Goal: Find specific page/section: Find specific page/section

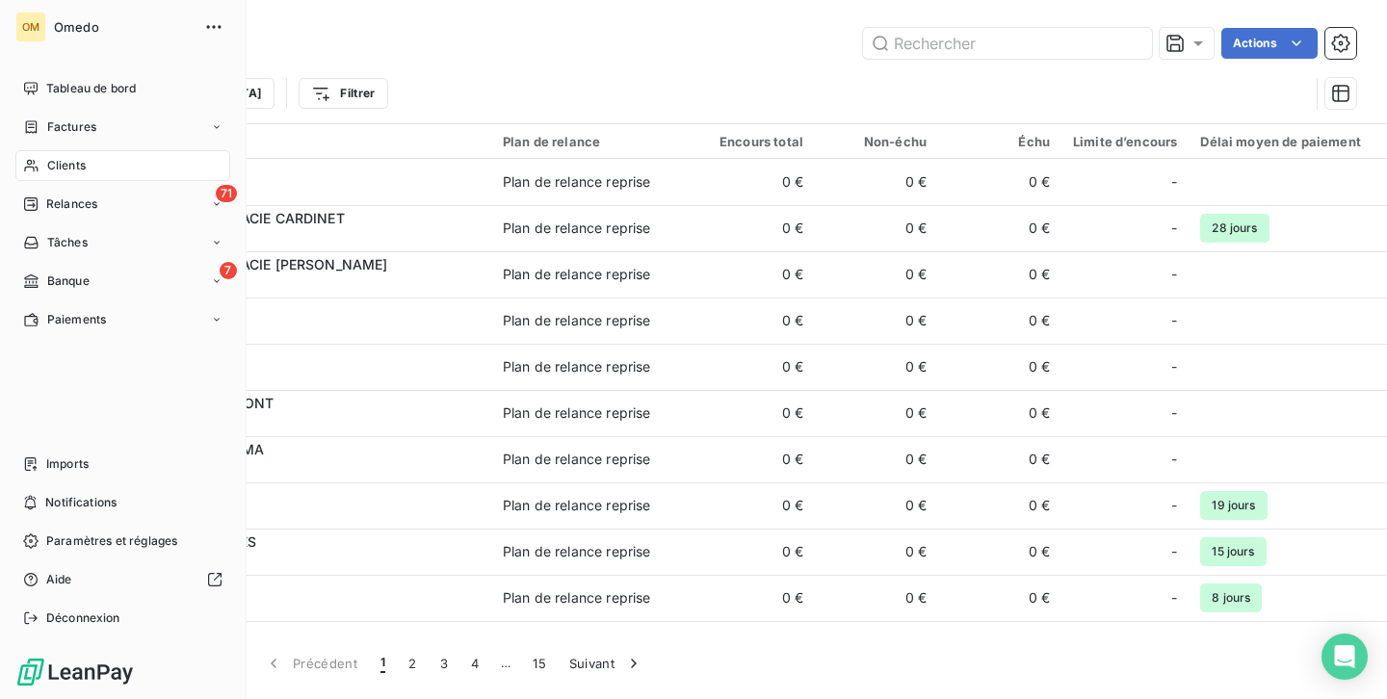
click at [60, 165] on span "Clients" at bounding box center [66, 165] width 39 height 17
click at [64, 170] on span "Clients" at bounding box center [66, 165] width 39 height 17
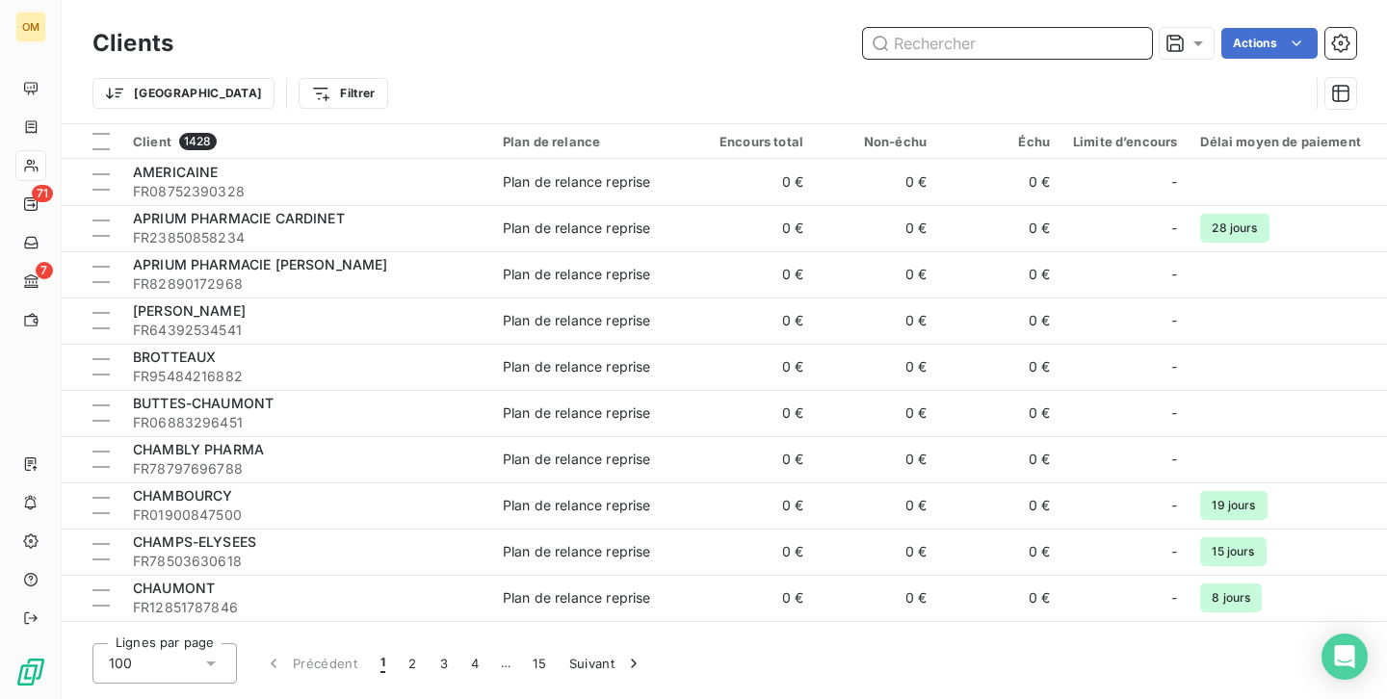
click at [911, 42] on input "text" at bounding box center [1007, 43] width 289 height 31
paste input "[PERSON_NAME]"
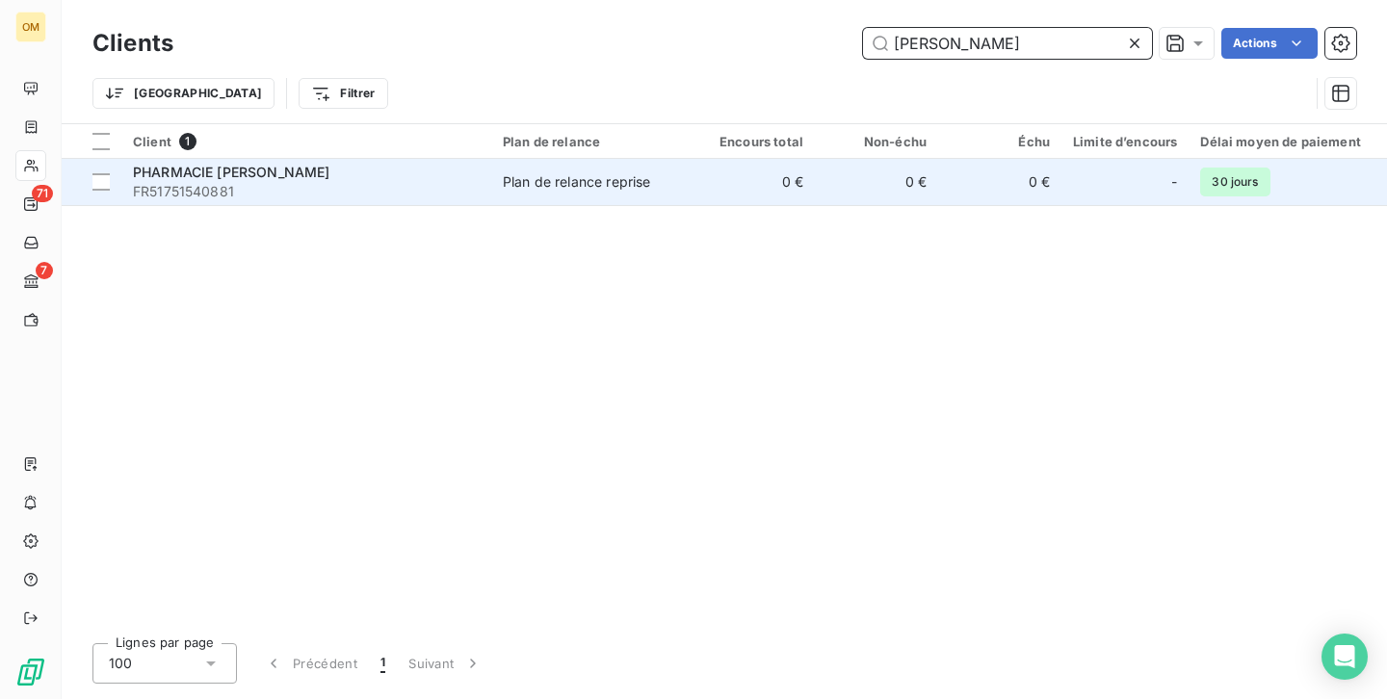
type input "[PERSON_NAME]"
click at [629, 190] on div "Plan de relance reprise" at bounding box center [576, 181] width 147 height 19
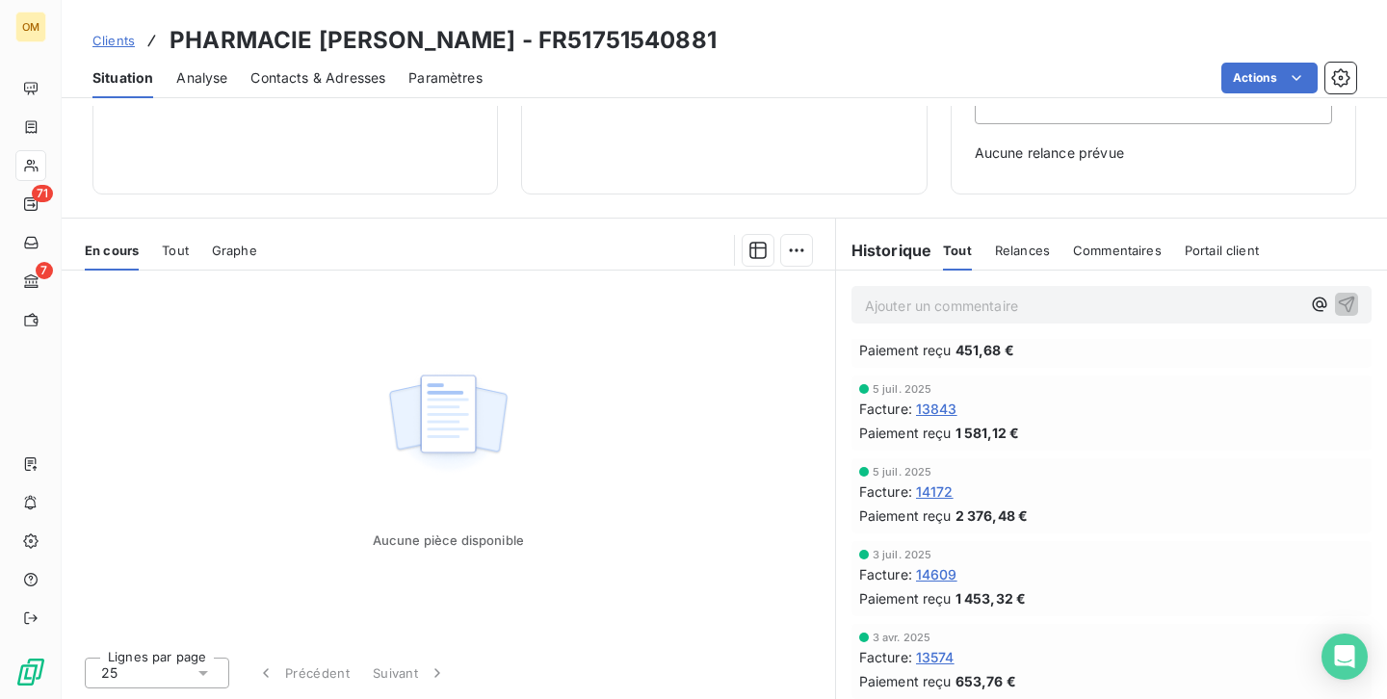
scroll to position [55, 0]
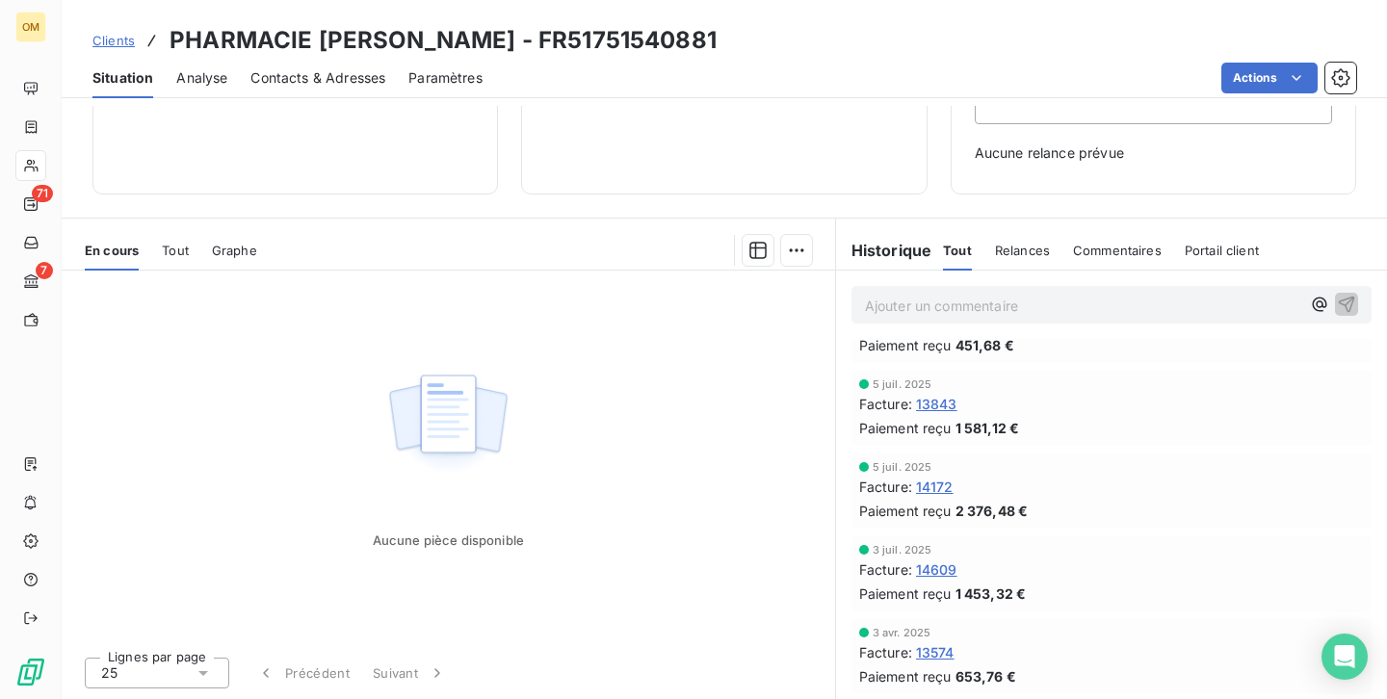
click at [938, 488] on span "14172" at bounding box center [935, 487] width 38 height 20
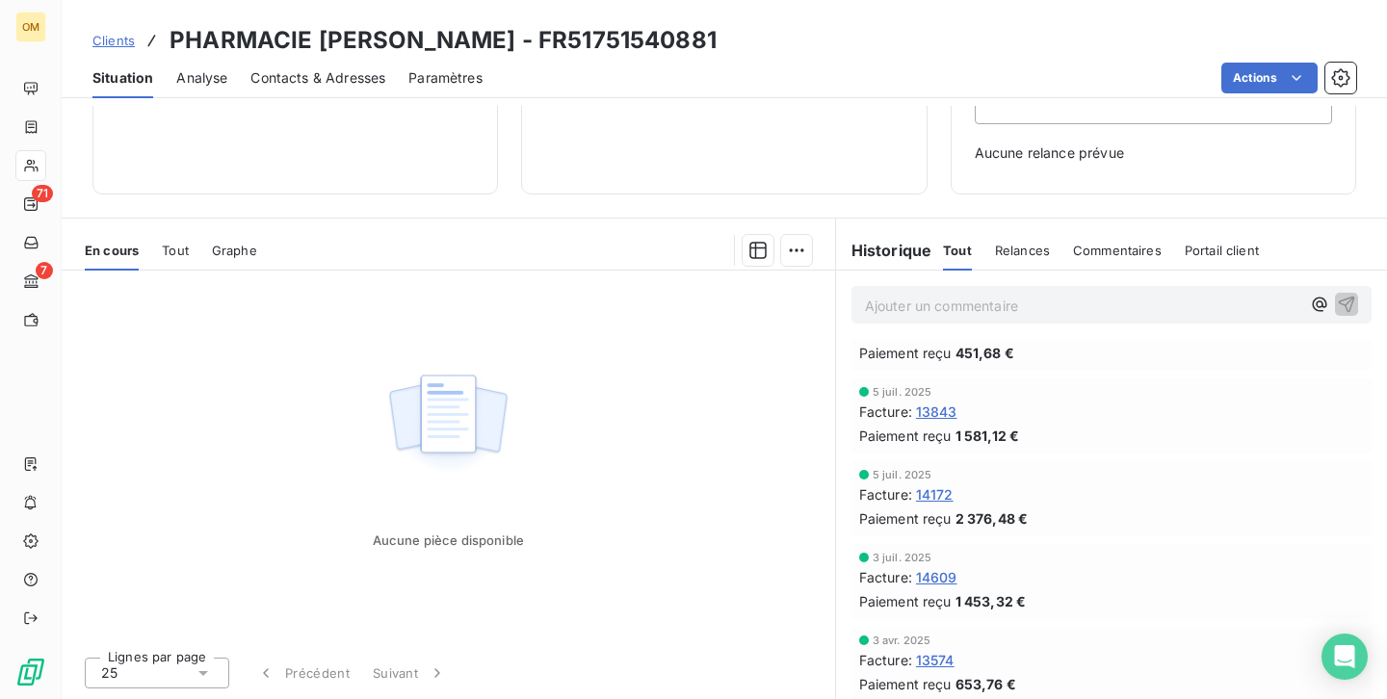
scroll to position [55, 0]
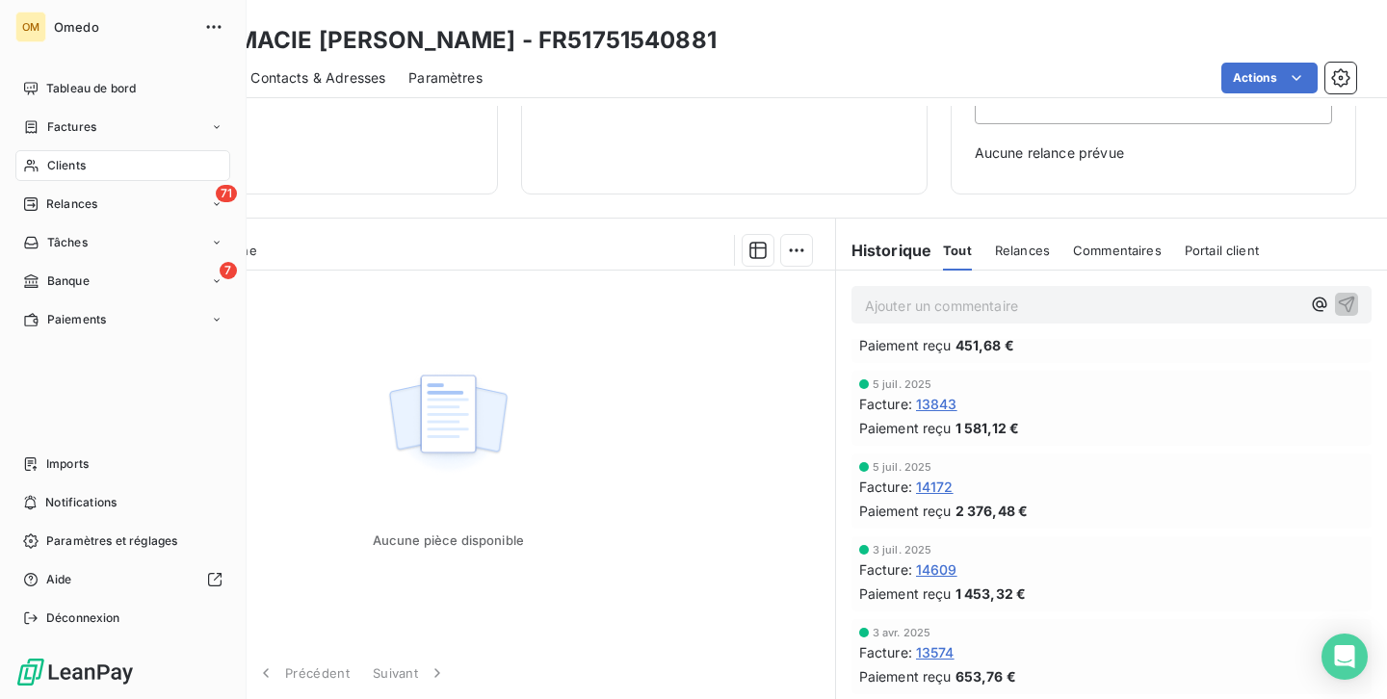
click at [61, 165] on span "Clients" at bounding box center [66, 165] width 39 height 17
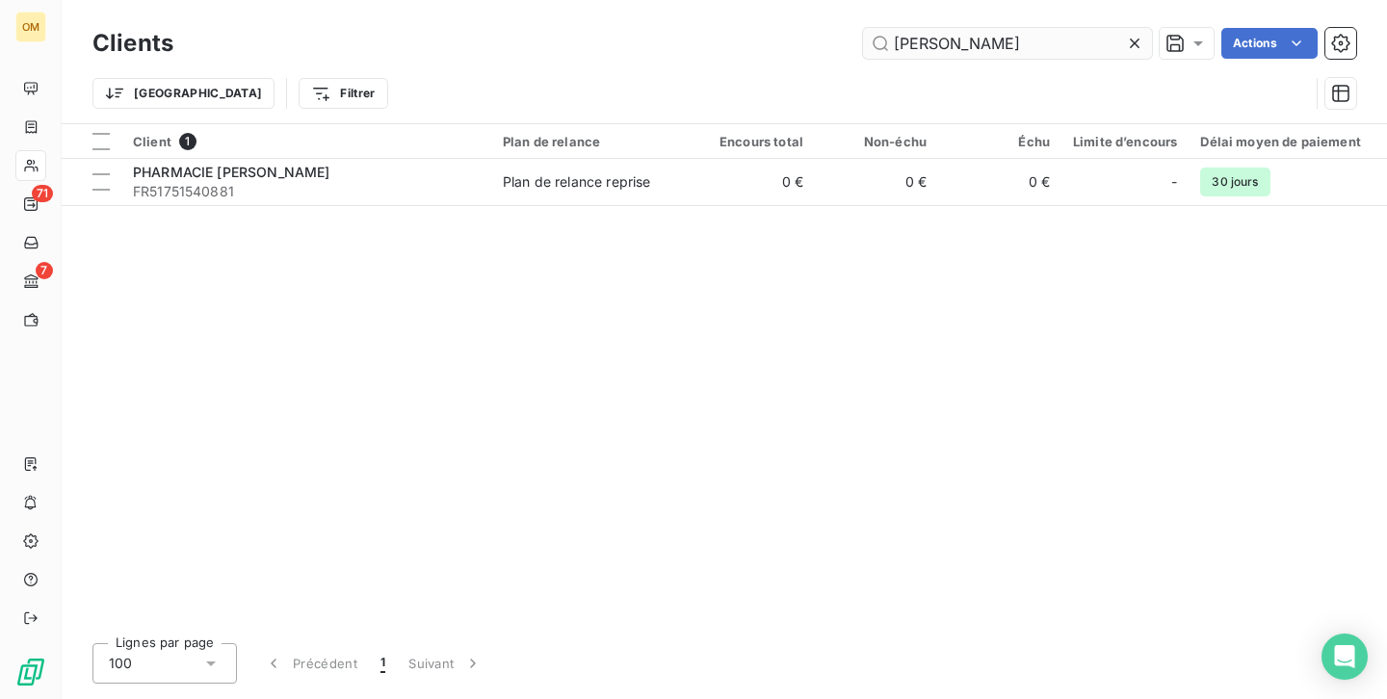
drag, startPoint x: 962, startPoint y: 48, endPoint x: 886, endPoint y: 45, distance: 76.1
click at [886, 45] on input "[PERSON_NAME]" at bounding box center [1007, 43] width 289 height 31
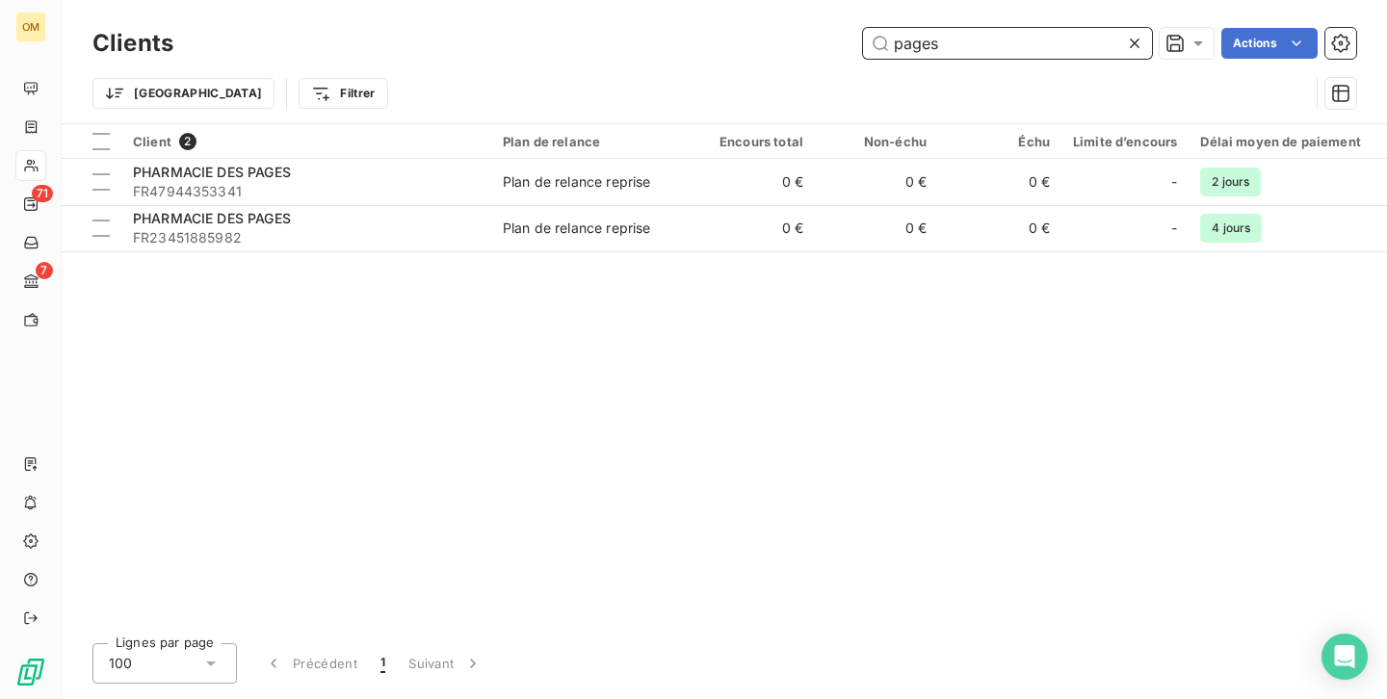
drag, startPoint x: 953, startPoint y: 46, endPoint x: 890, endPoint y: 43, distance: 62.7
click at [890, 43] on input "pages" at bounding box center [1007, 43] width 289 height 31
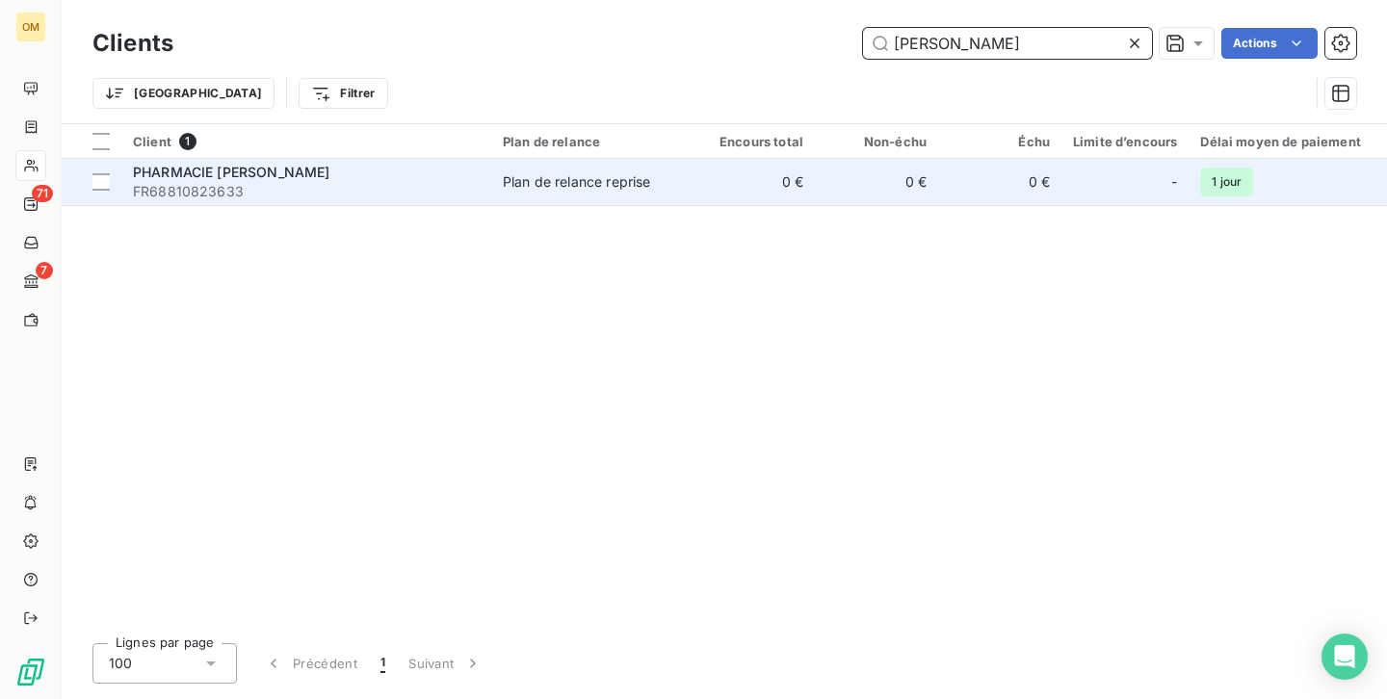
type input "[PERSON_NAME]"
click at [627, 180] on div "Plan de relance reprise" at bounding box center [576, 181] width 147 height 19
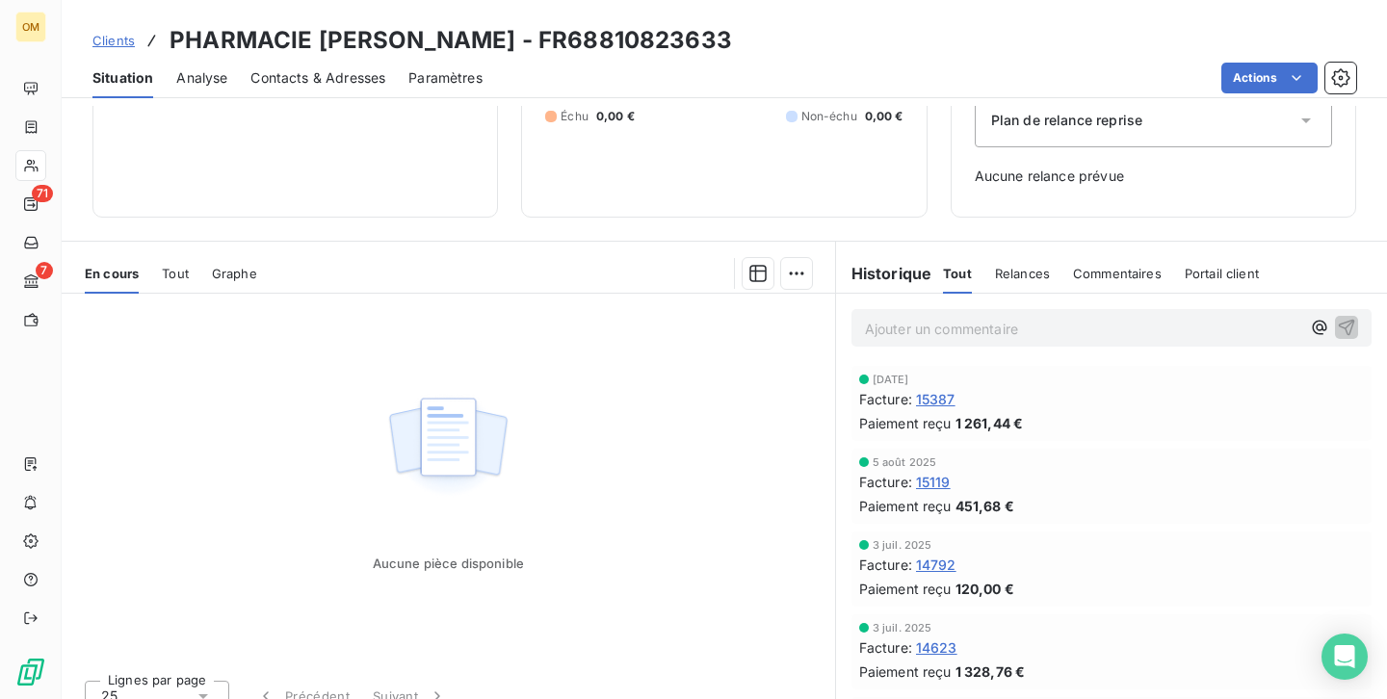
scroll to position [250, 0]
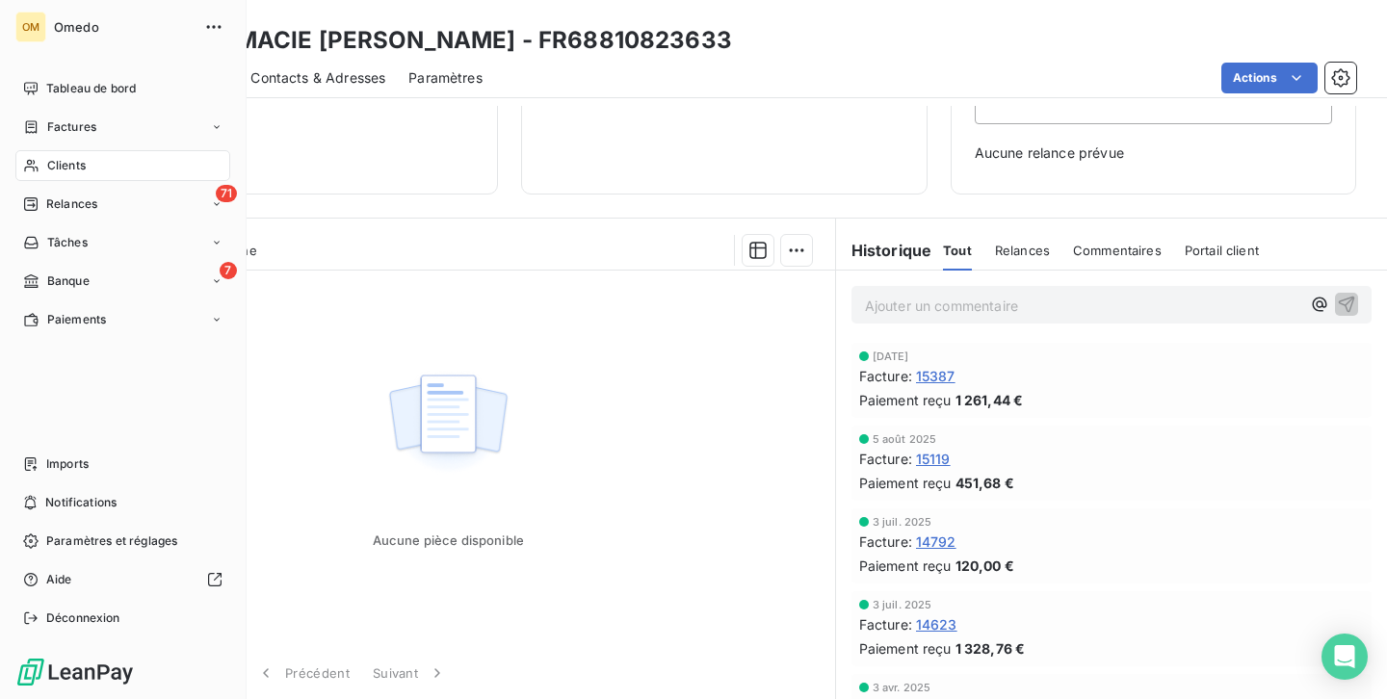
click at [65, 166] on span "Clients" at bounding box center [66, 165] width 39 height 17
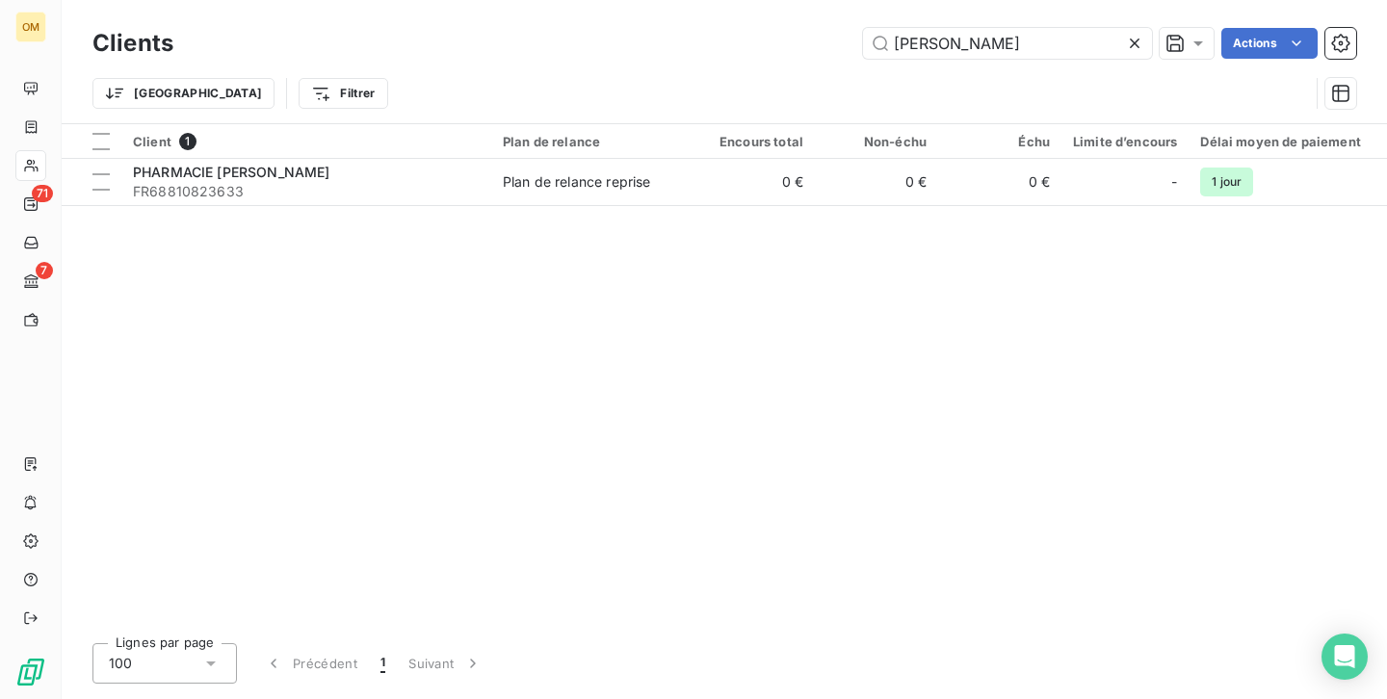
click at [1135, 39] on icon at bounding box center [1134, 43] width 19 height 19
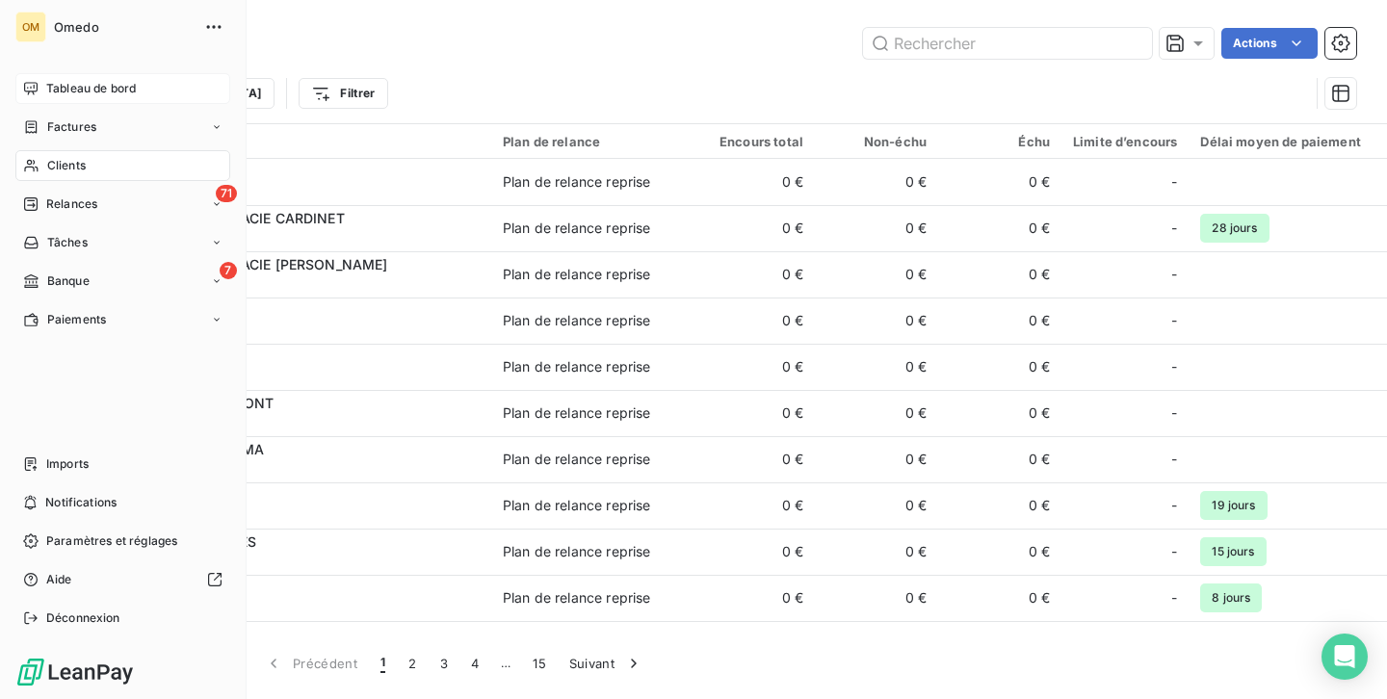
click at [81, 89] on span "Tableau de bord" at bounding box center [91, 88] width 90 height 17
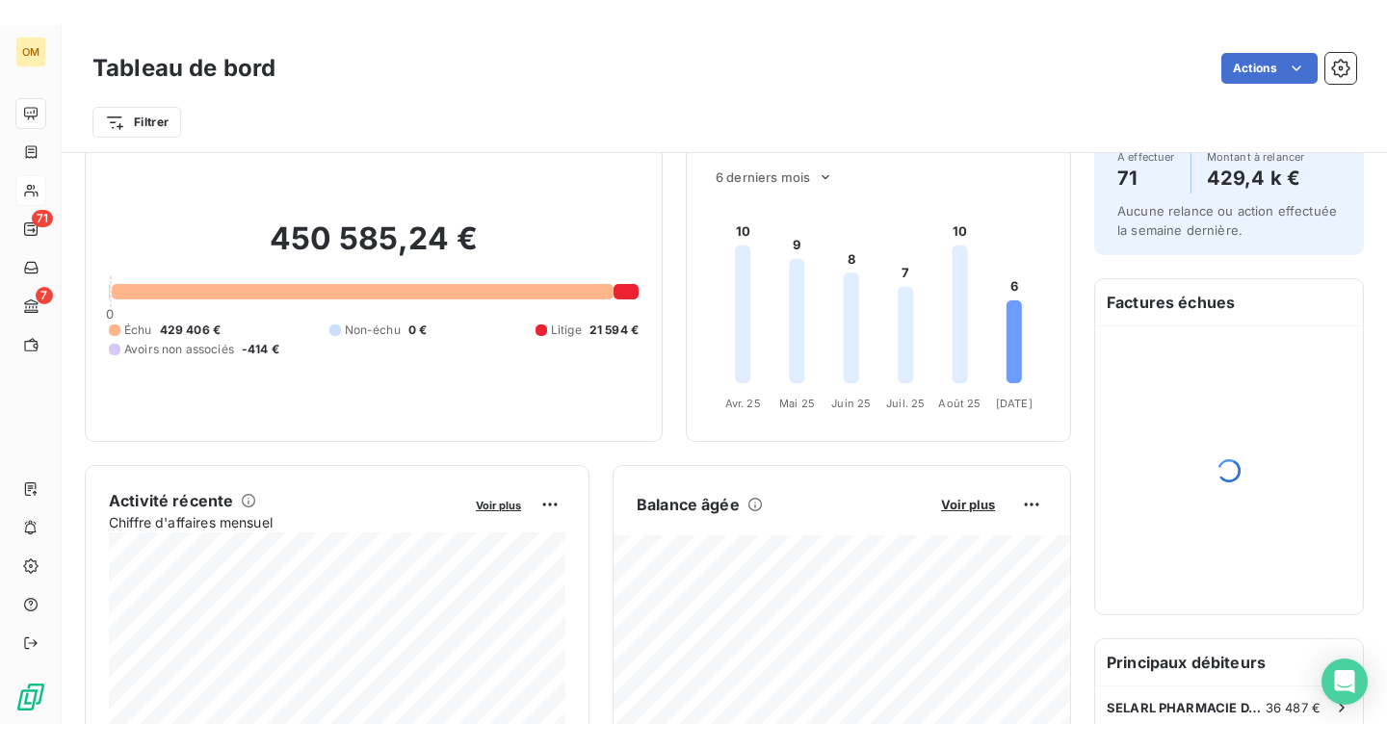
scroll to position [106, 0]
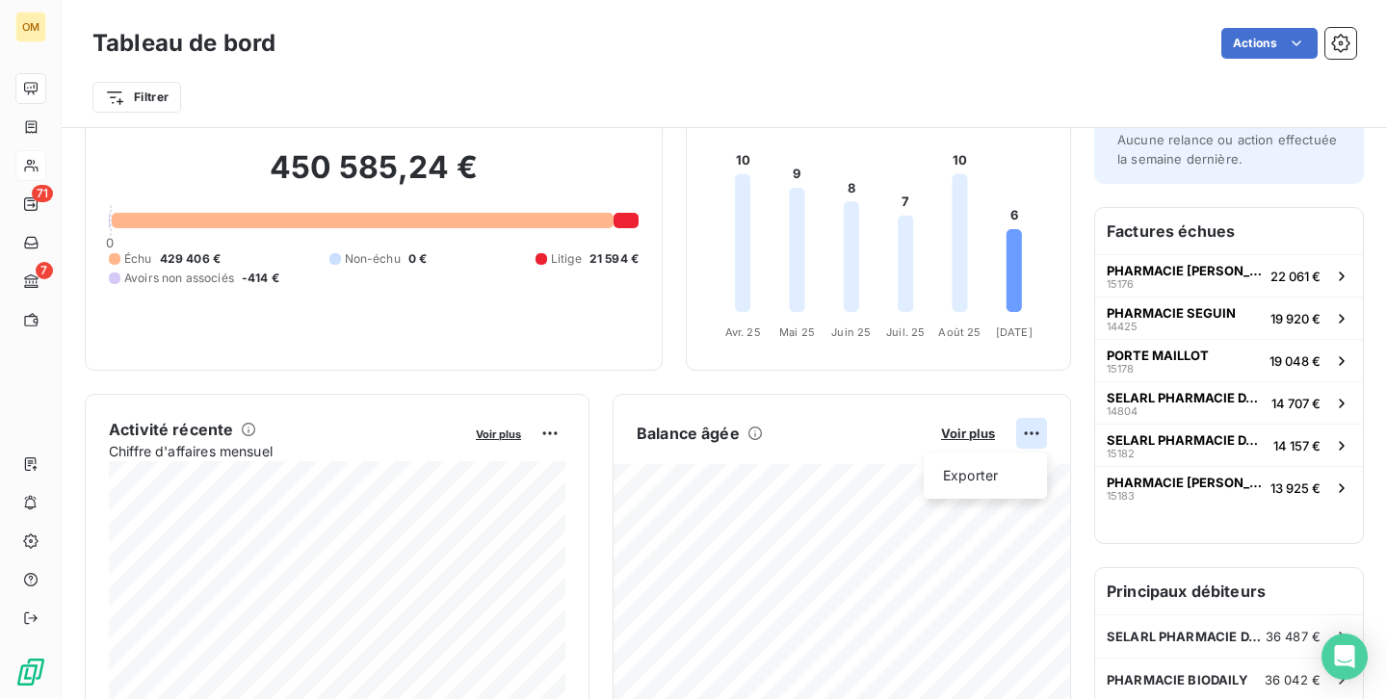
click at [1033, 431] on html "OM 71 7 Tableau de bord Actions Filtrer Encours client Voir plus 450 585,24 € 0…" at bounding box center [693, 349] width 1387 height 699
click at [969, 476] on div "Exporter" at bounding box center [985, 475] width 108 height 31
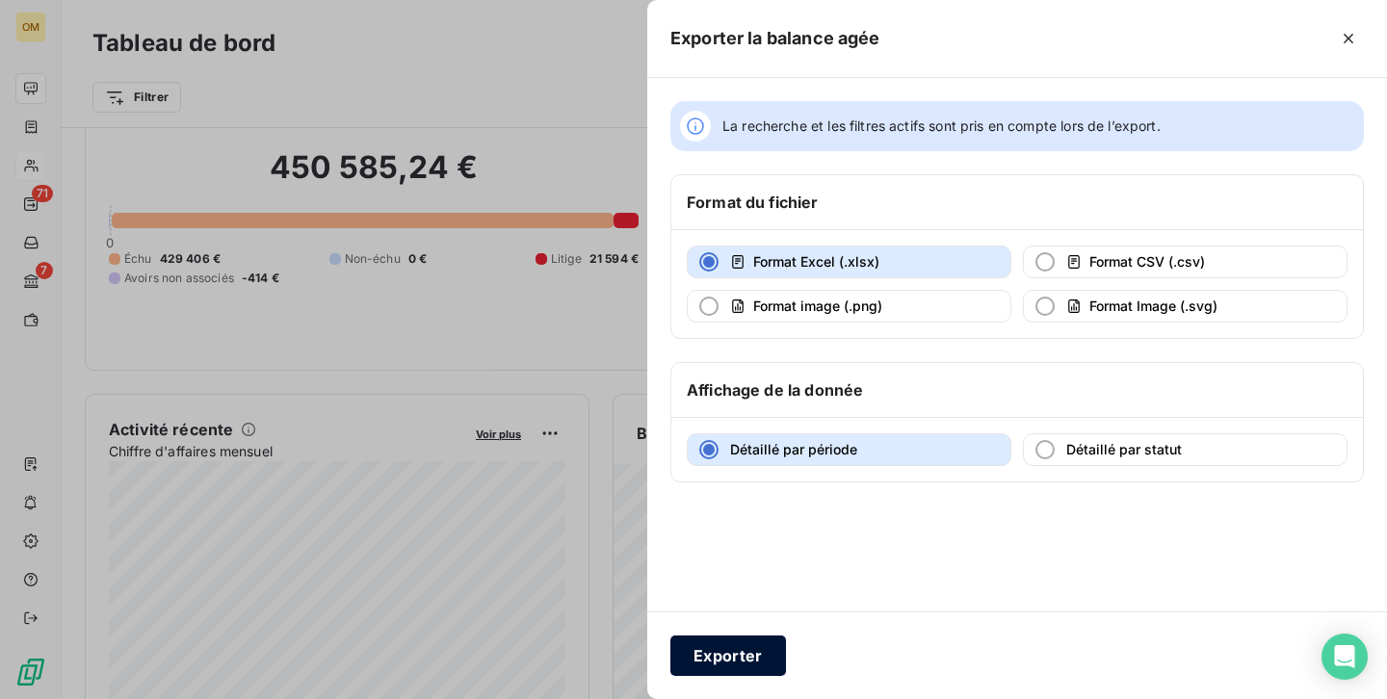
click at [729, 659] on button "Exporter" at bounding box center [728, 656] width 116 height 40
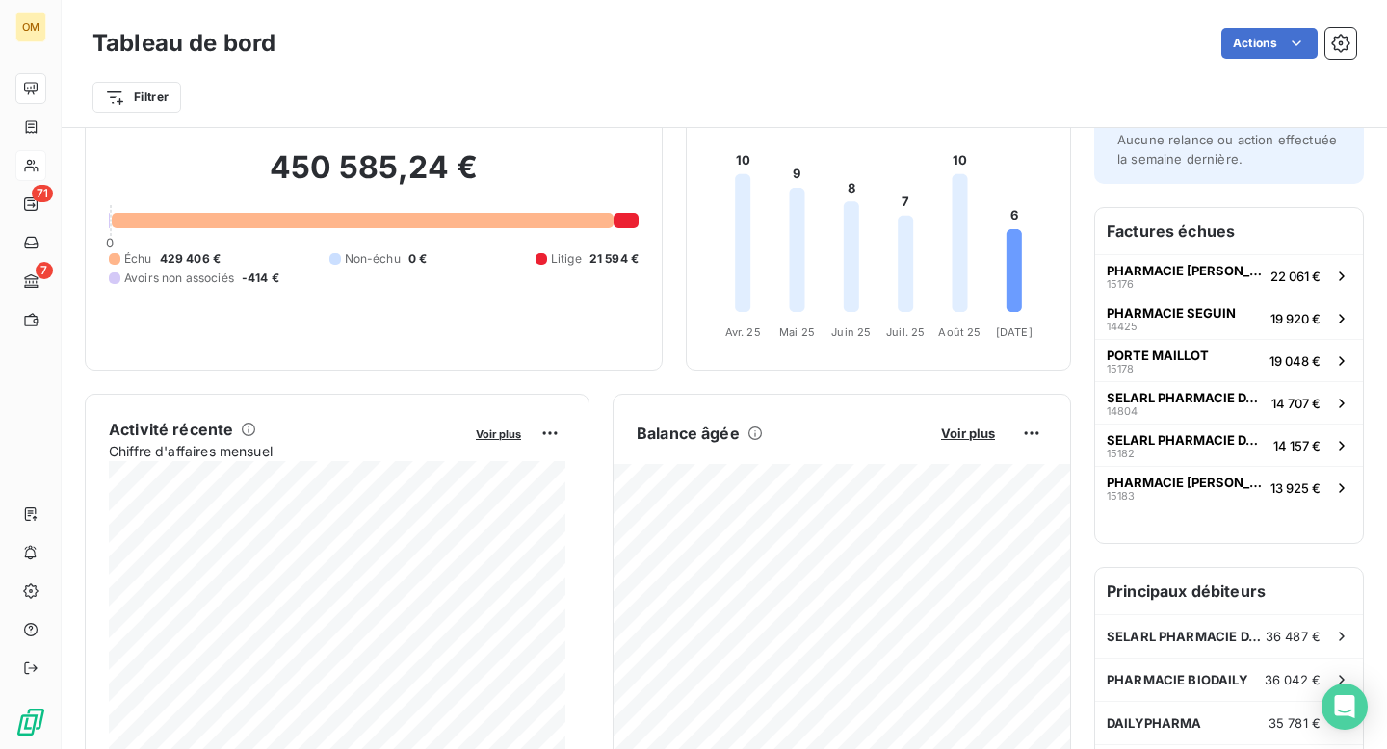
scroll to position [0, 0]
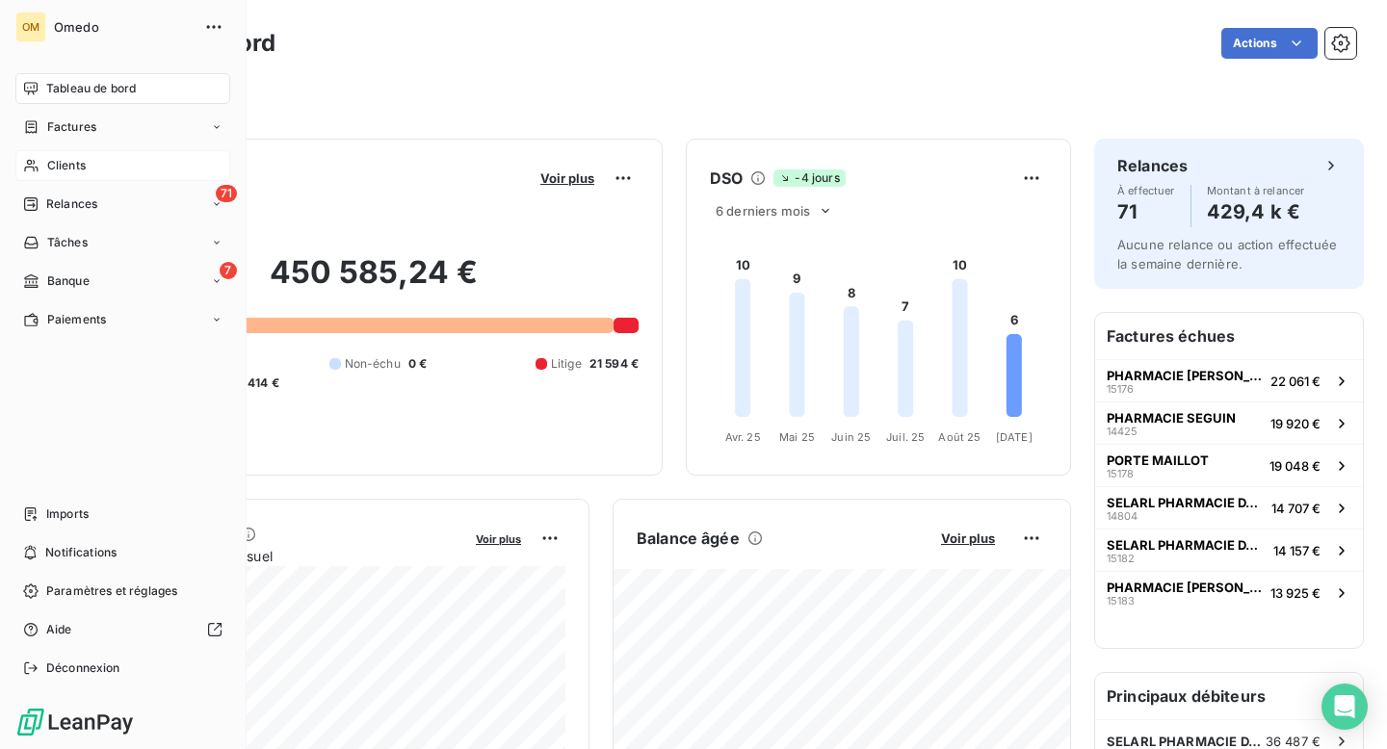
click at [68, 169] on span "Clients" at bounding box center [66, 165] width 39 height 17
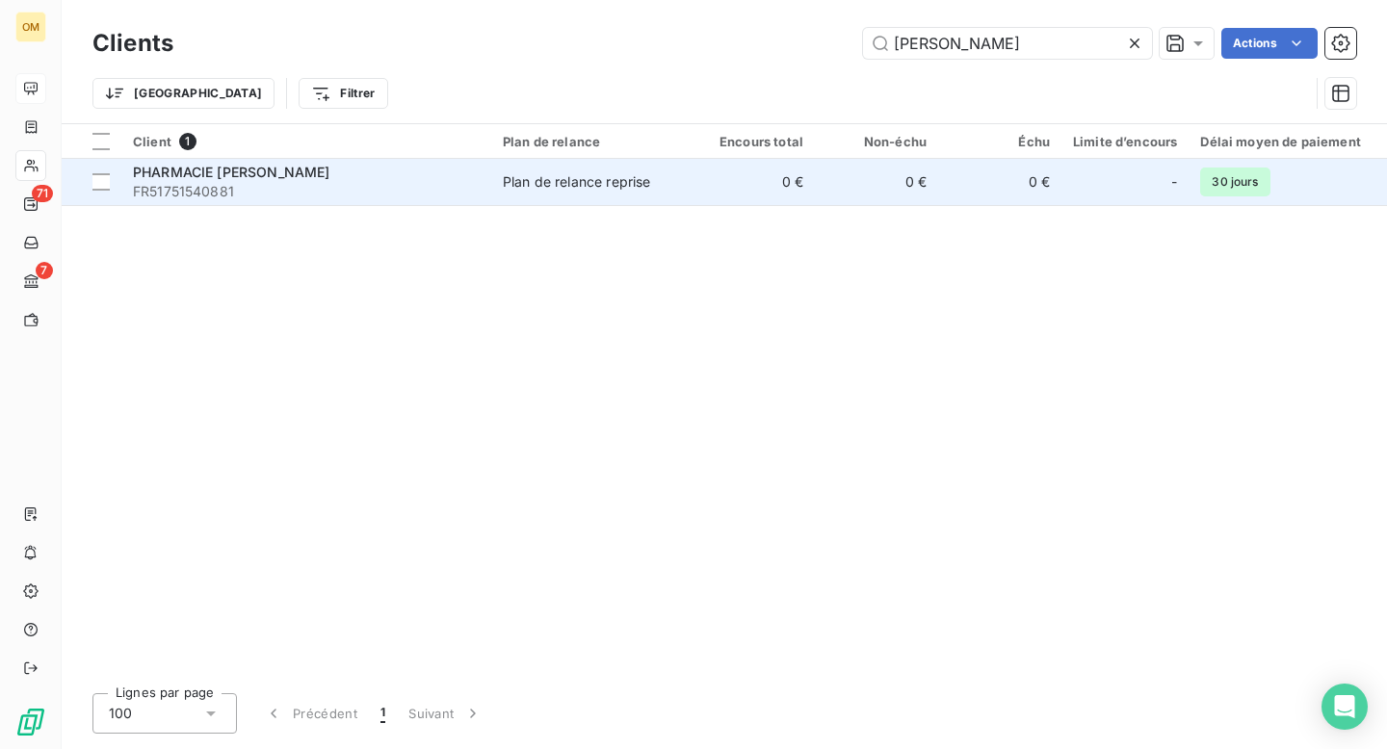
type input "[PERSON_NAME]"
click at [755, 197] on td "0 €" at bounding box center [753, 182] width 123 height 46
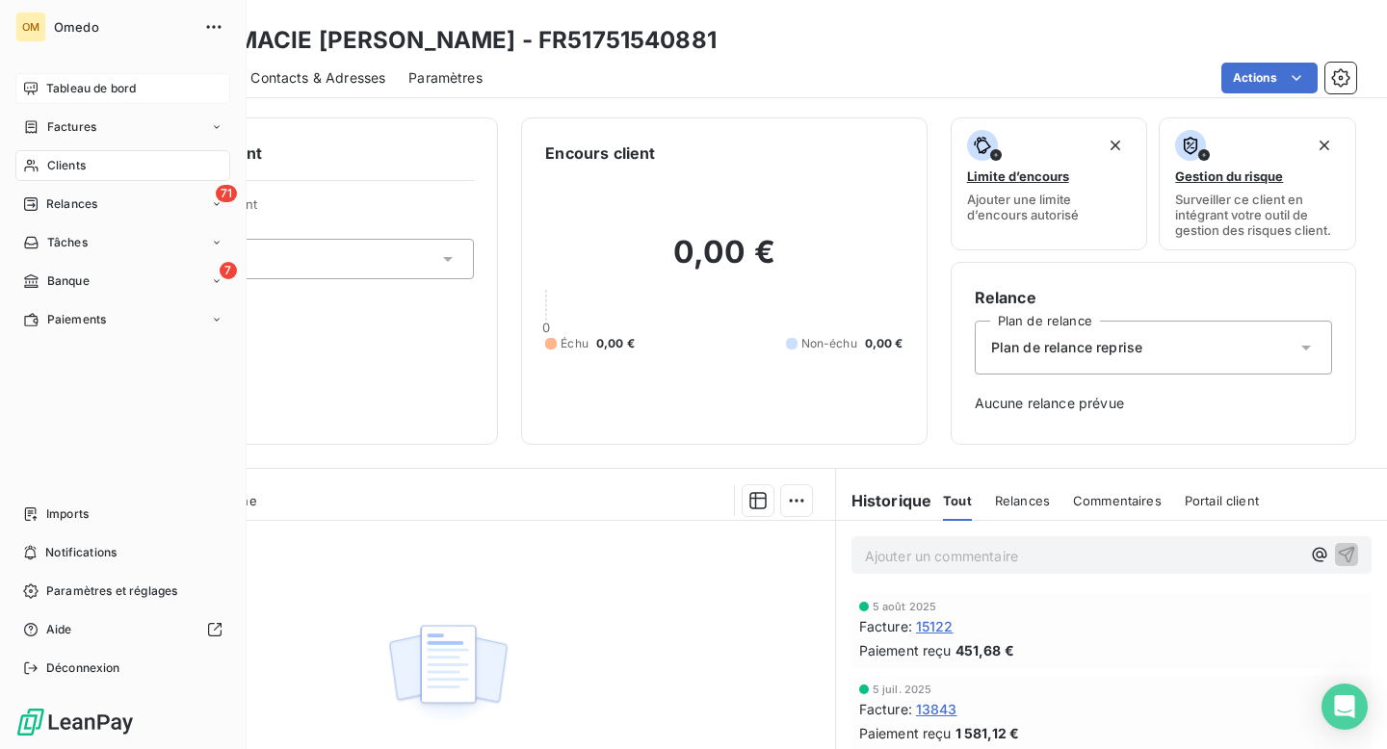
click at [60, 161] on span "Clients" at bounding box center [66, 165] width 39 height 17
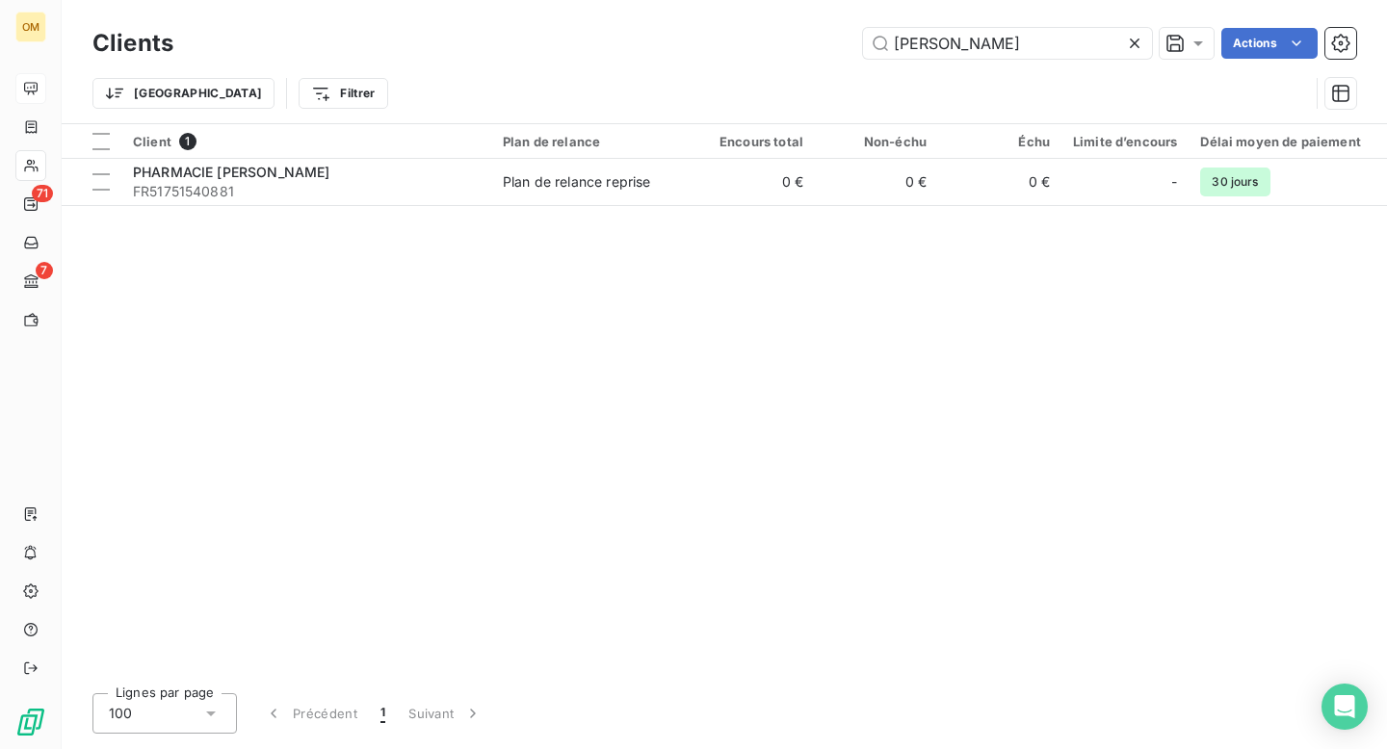
drag, startPoint x: 957, startPoint y: 45, endPoint x: 852, endPoint y: 45, distance: 105.0
click at [852, 45] on div "[PERSON_NAME] Actions" at bounding box center [776, 43] width 1160 height 31
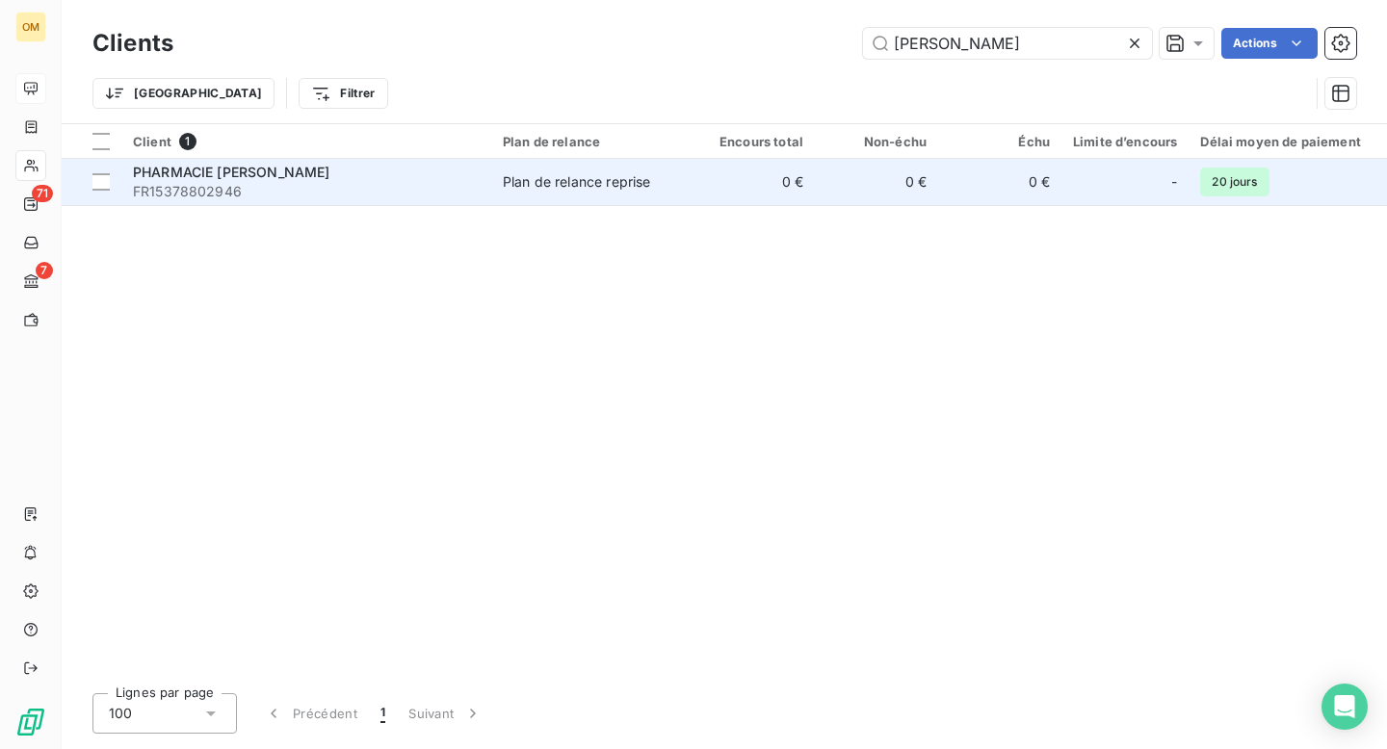
type input "[PERSON_NAME]"
click at [808, 196] on td "0 €" at bounding box center [753, 182] width 123 height 46
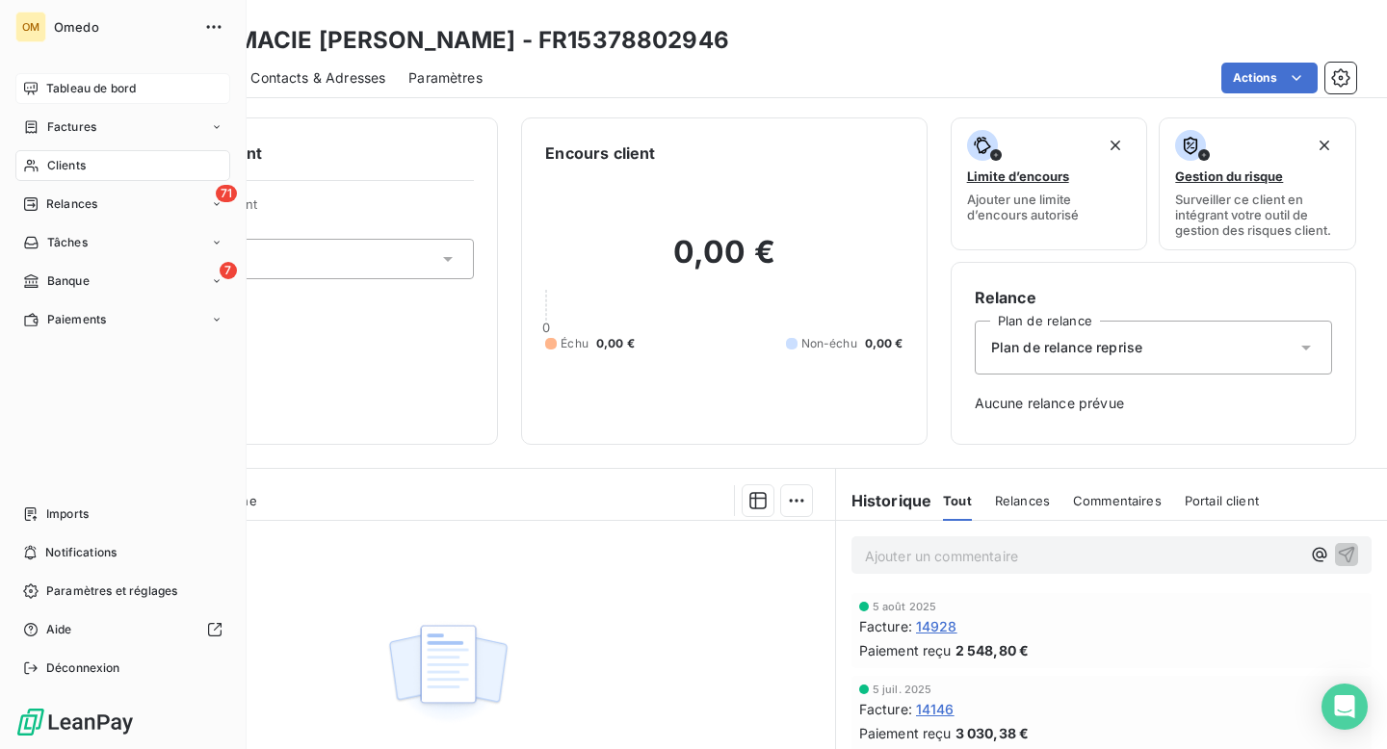
click at [65, 167] on span "Clients" at bounding box center [66, 165] width 39 height 17
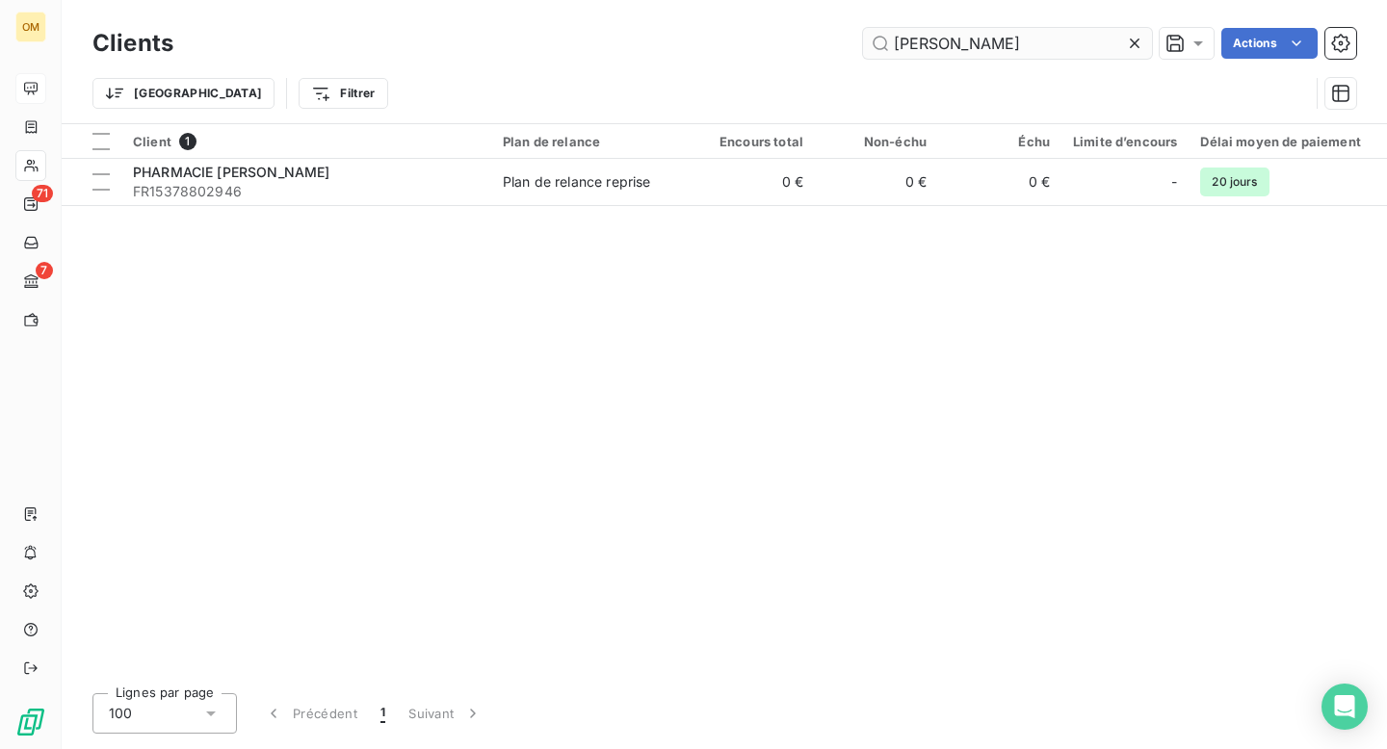
drag, startPoint x: 960, startPoint y: 47, endPoint x: 946, endPoint y: 46, distance: 14.5
click at [946, 46] on input "[PERSON_NAME]" at bounding box center [1007, 43] width 289 height 31
click at [1133, 37] on icon at bounding box center [1134, 43] width 19 height 19
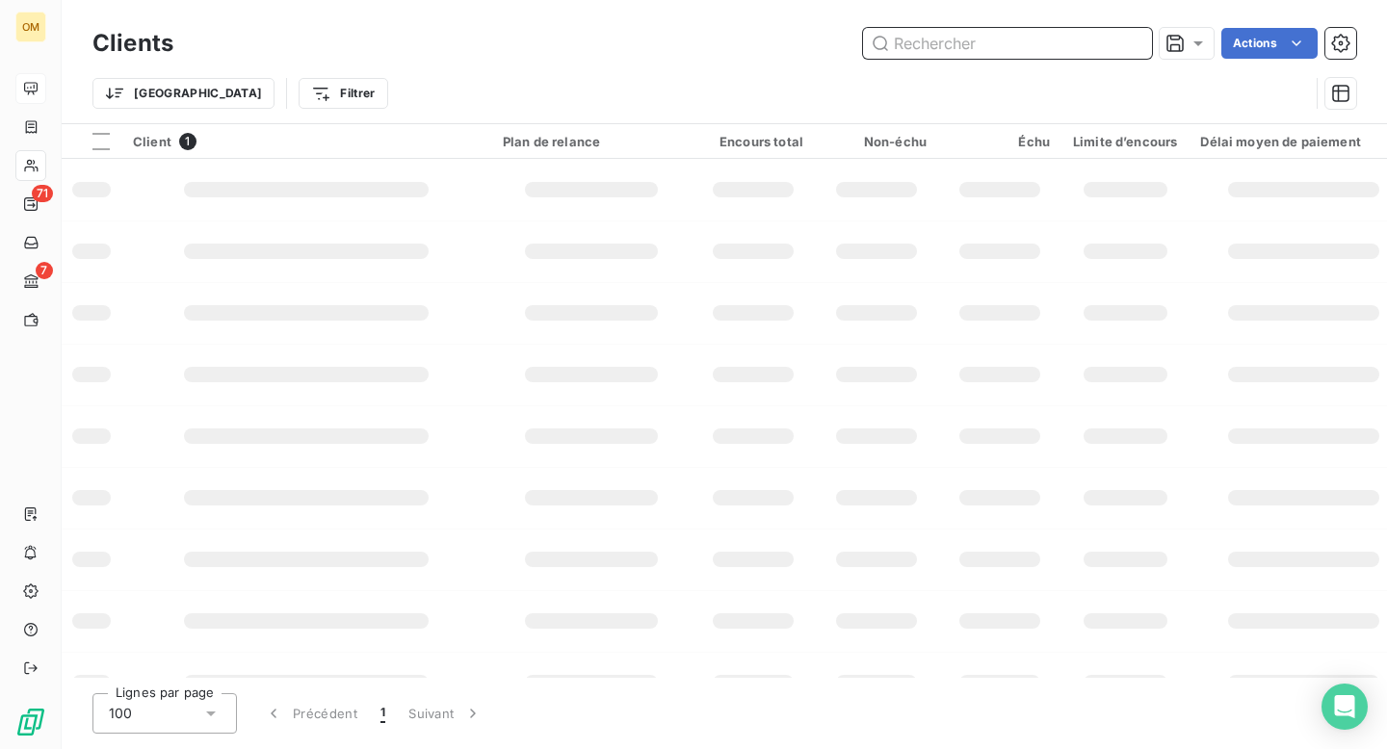
click at [967, 40] on input "text" at bounding box center [1007, 43] width 289 height 31
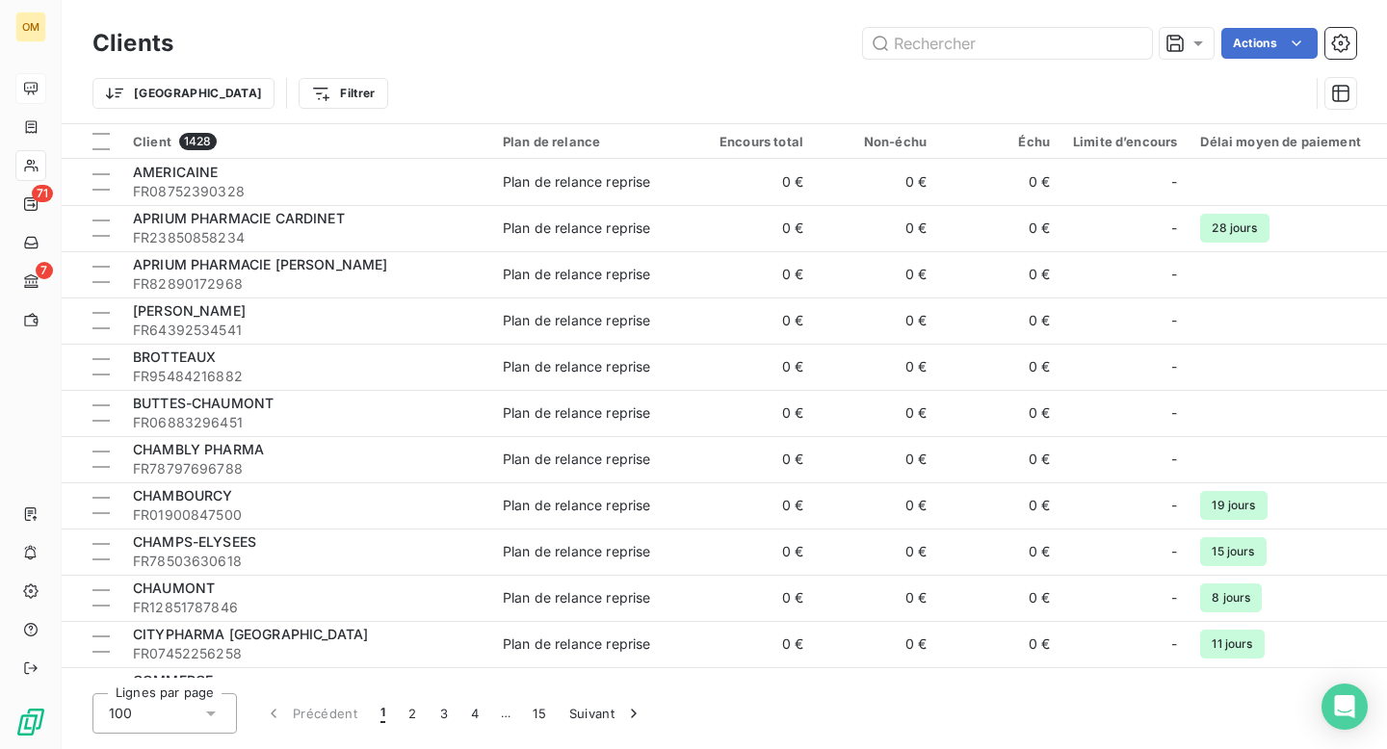
click at [935, 59] on div "Clients Actions" at bounding box center [724, 43] width 1264 height 40
click at [926, 49] on input "text" at bounding box center [1007, 43] width 289 height 31
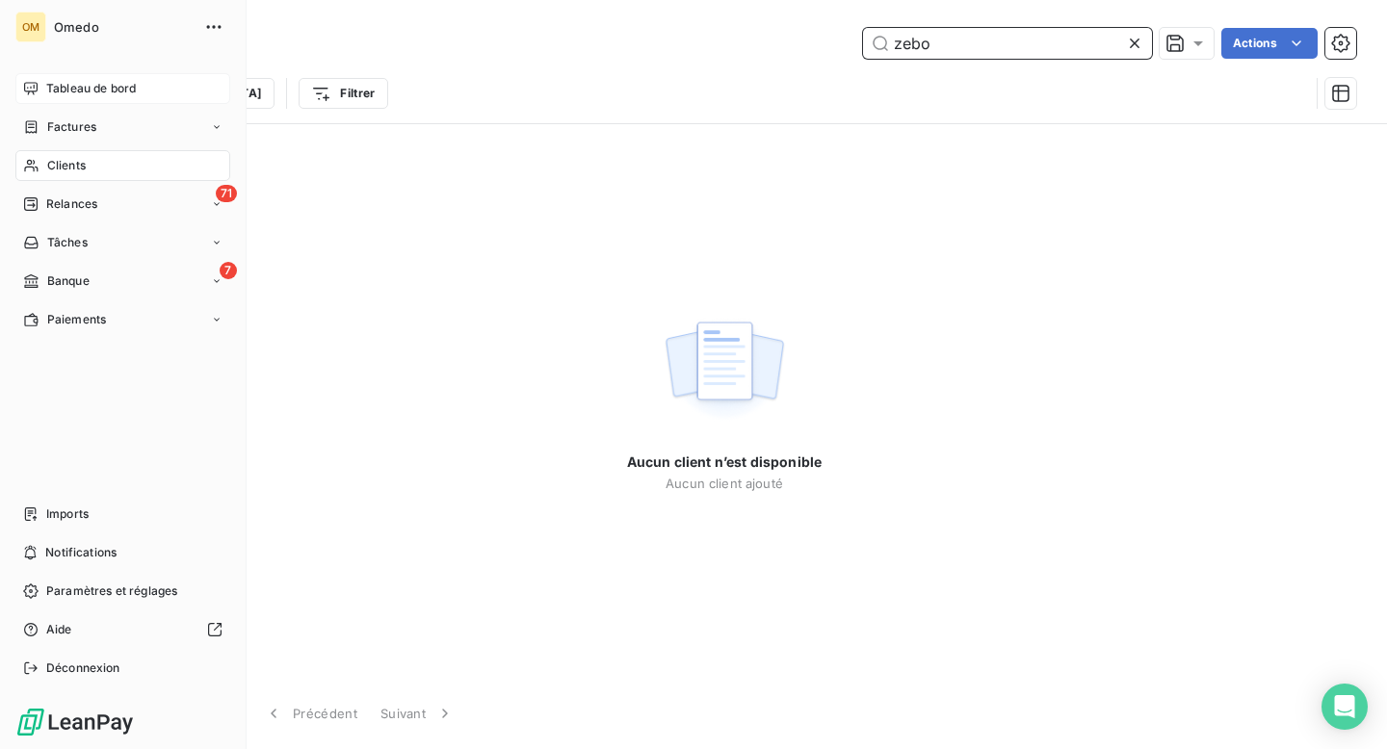
type input "zebo"
click at [71, 163] on span "Clients" at bounding box center [66, 165] width 39 height 17
